Goal: Task Accomplishment & Management: Complete application form

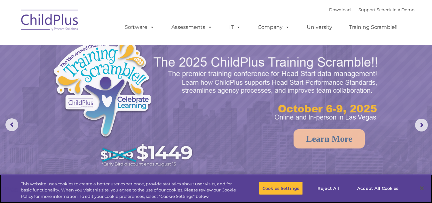
select select "MEDIUM"
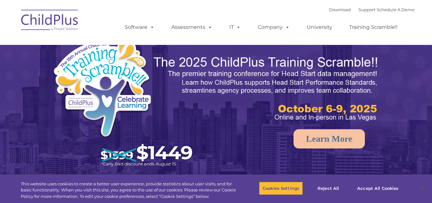
select select "MEDIUM"
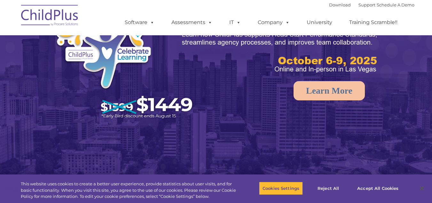
select select "MEDIUM"
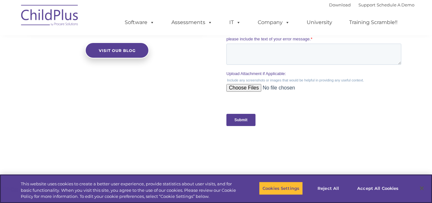
scroll to position [748, 0]
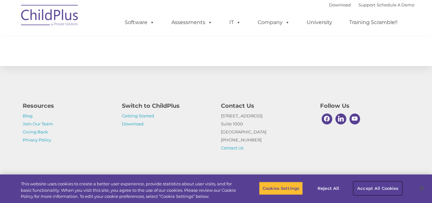
click at [366, 188] on button "Accept All Cookies" at bounding box center [378, 187] width 48 height 13
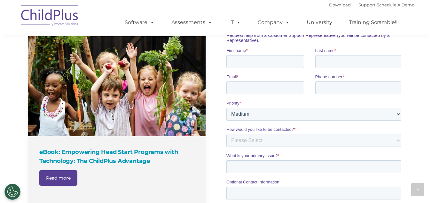
scroll to position [118, 0]
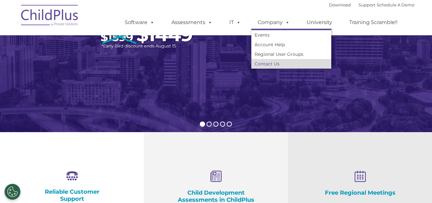
click at [269, 64] on link "Contact Us" at bounding box center [292, 64] width 80 height 10
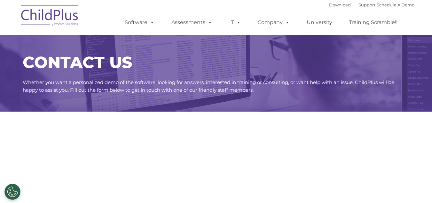
select select "MEDIUM"
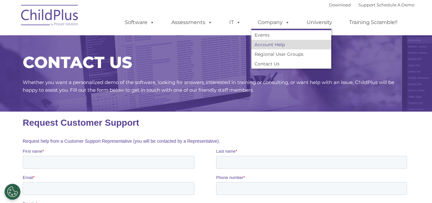
click at [268, 43] on link "Account Help" at bounding box center [292, 45] width 80 height 10
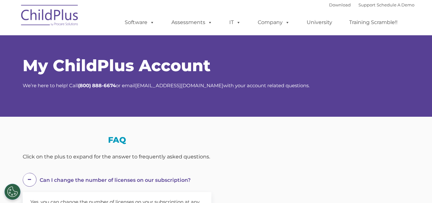
select select "MEDIUM"
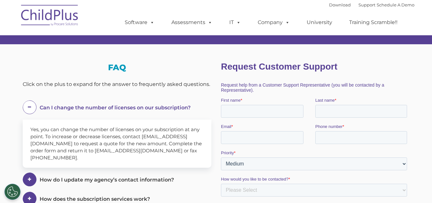
scroll to position [74, 0]
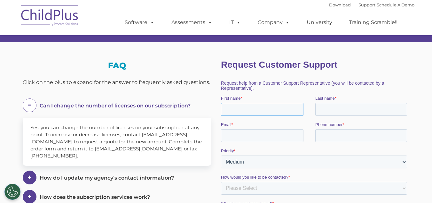
click at [276, 107] on input "First name *" at bounding box center [262, 109] width 83 height 13
type input "p"
type input "[PERSON_NAME]"
click at [343, 108] on input "Last name *" at bounding box center [361, 109] width 92 height 13
type input "[PERSON_NAME]"
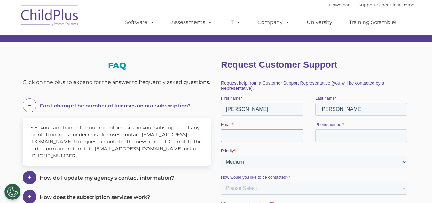
click at [268, 133] on input "Email *" at bounding box center [262, 135] width 83 height 13
type input "[EMAIL_ADDRESS][DOMAIN_NAME]"
click at [325, 132] on input "Phone number *" at bounding box center [361, 135] width 92 height 13
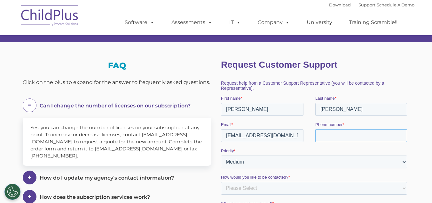
type input "[PHONE_NUMBER]"
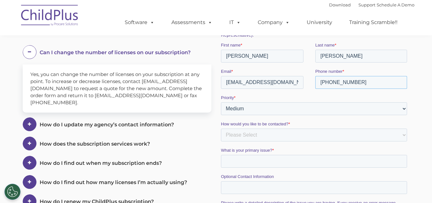
scroll to position [136, 0]
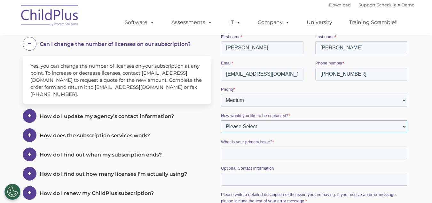
click at [260, 128] on select "Please Select Phone Email" at bounding box center [314, 126] width 186 height 13
select select "Phone"
click at [221, 128] on select "Please Select Phone Email" at bounding box center [314, 126] width 186 height 13
click at [271, 154] on input "What is your primary issue? *" at bounding box center [314, 152] width 186 height 13
type input "i"
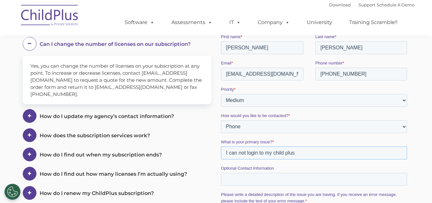
type input "I can not login to my child plus a"
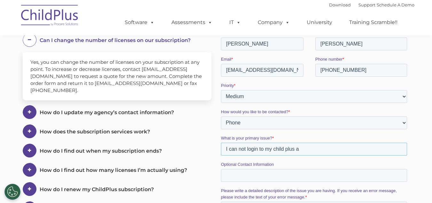
scroll to position [142, 0]
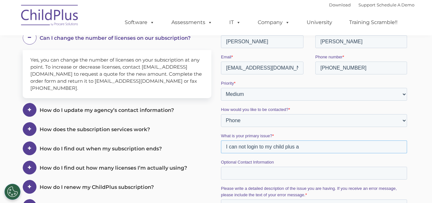
drag, startPoint x: 309, startPoint y: 145, endPoint x: 211, endPoint y: 142, distance: 98.0
click html "Request Customer Support Request help from a Customer Support Representative (y…"
